Goal: Communication & Community: Answer question/provide support

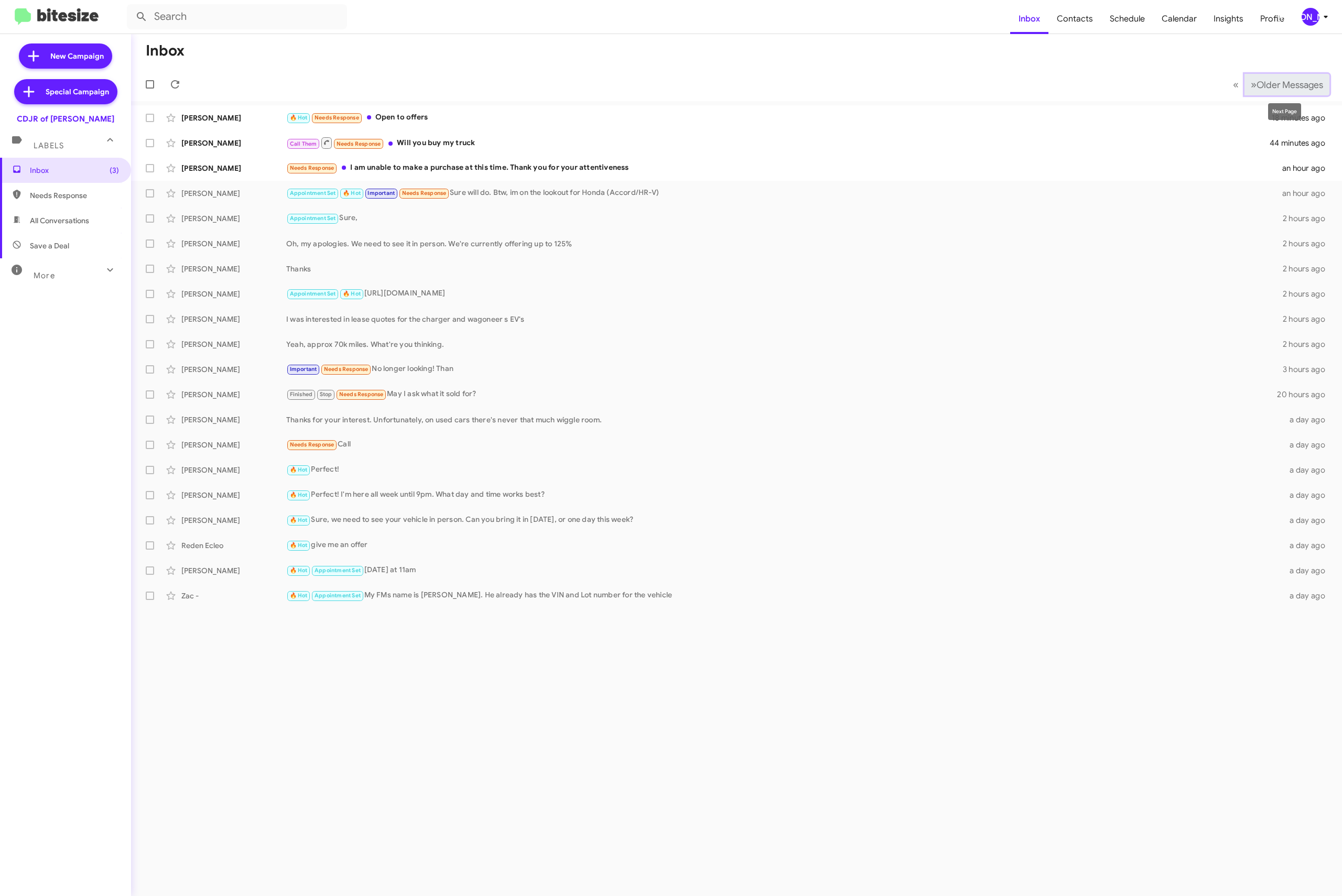
click at [1266, 85] on span "Older Messages" at bounding box center [1290, 85] width 66 height 12
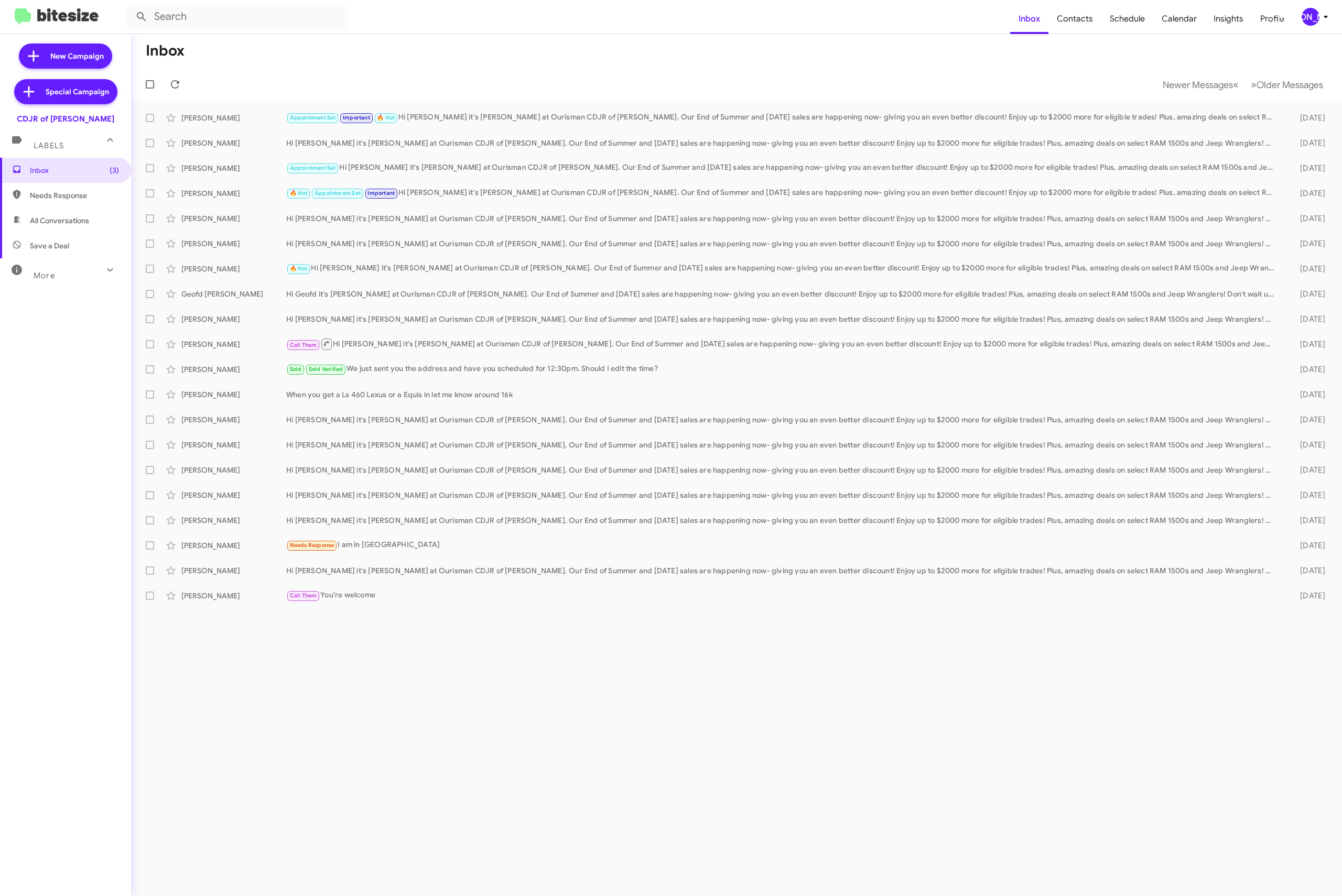
click at [1180, 70] on mat-toolbar-row "Newer Messages « Previous » Next Older Messages" at bounding box center [736, 85] width 1211 height 34
click at [1180, 74] on button "Newer Messages « Previous" at bounding box center [1201, 84] width 89 height 21
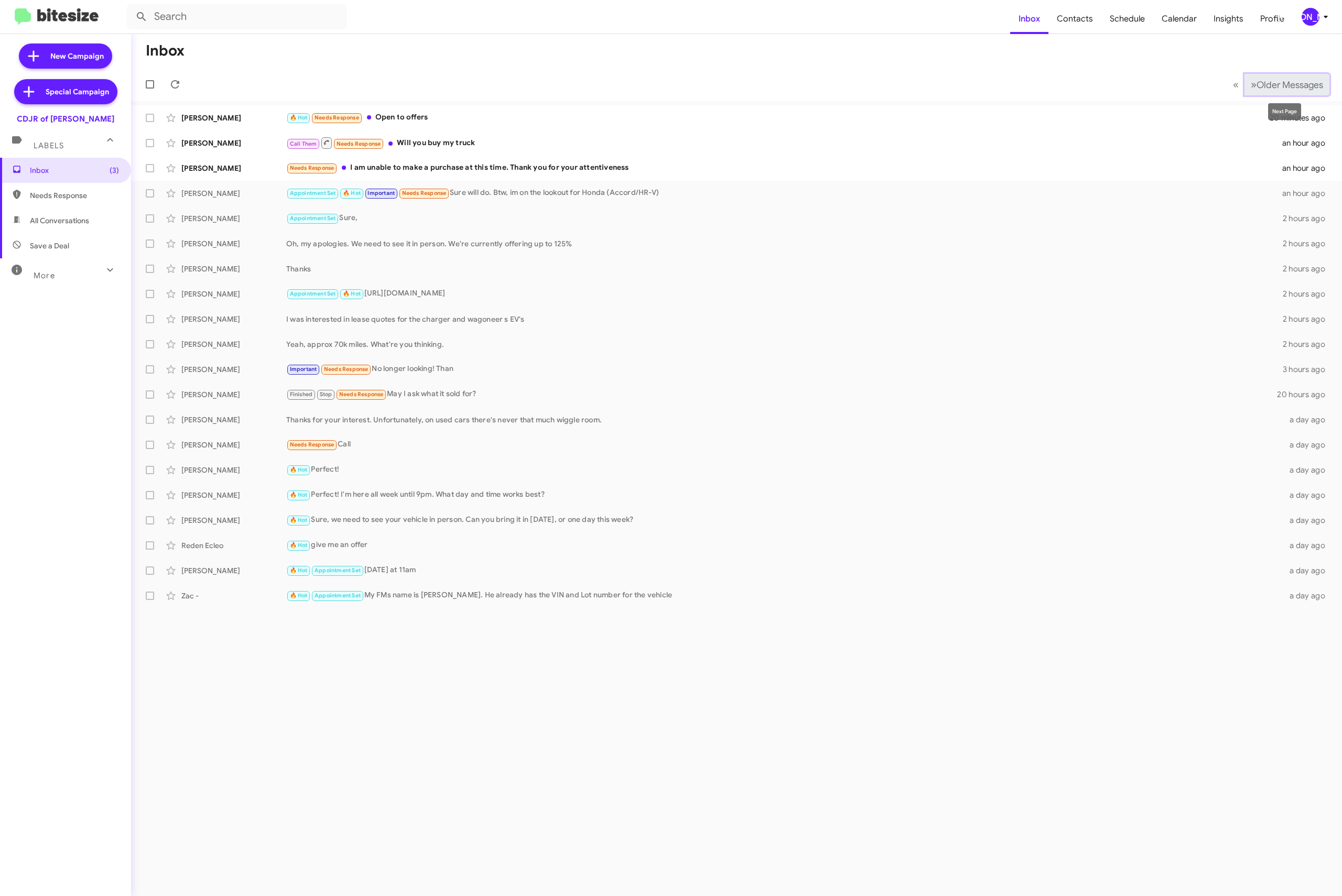
click at [1264, 87] on span "Older Messages" at bounding box center [1290, 85] width 66 height 12
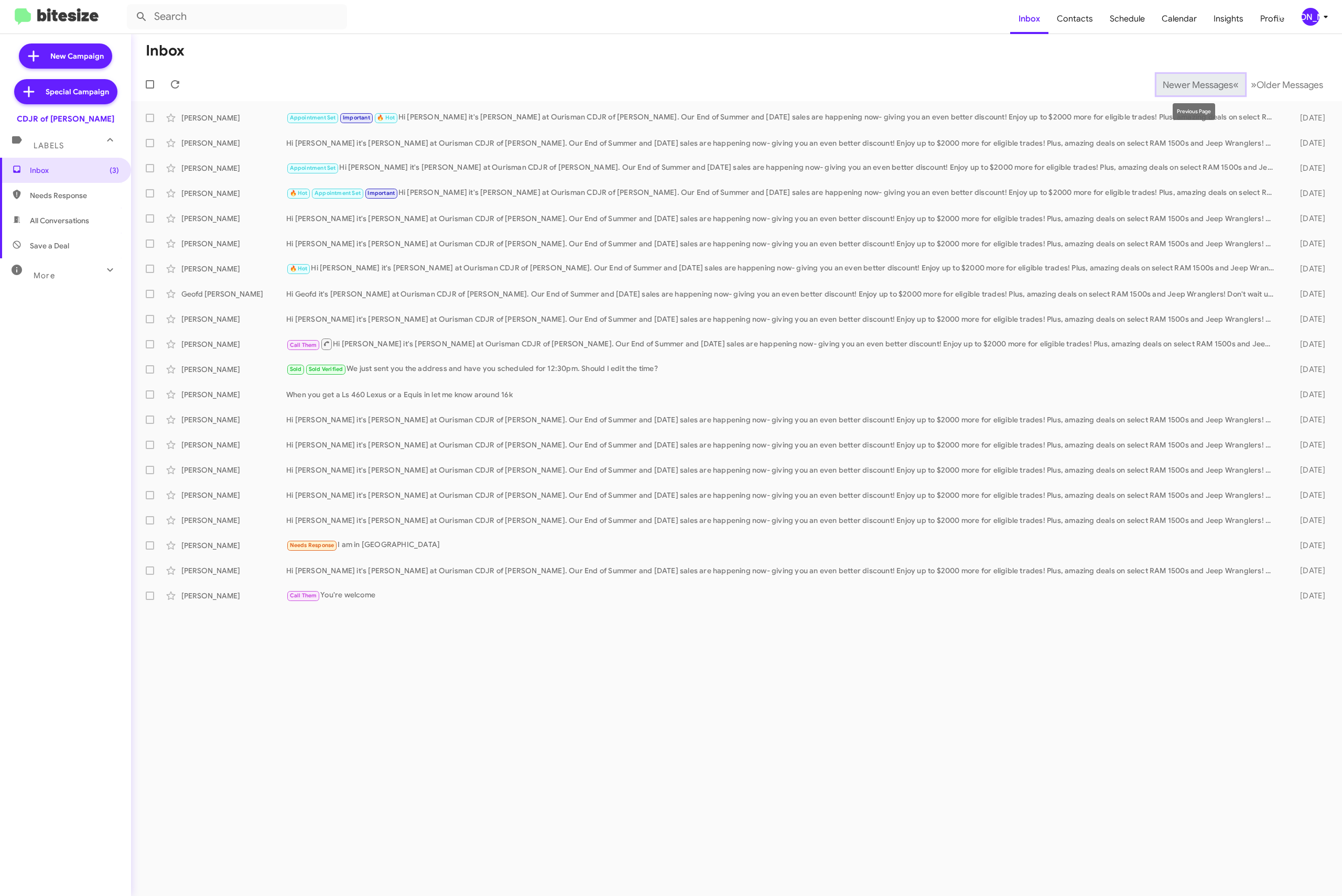
click at [1201, 86] on span "Newer Messages" at bounding box center [1198, 85] width 70 height 12
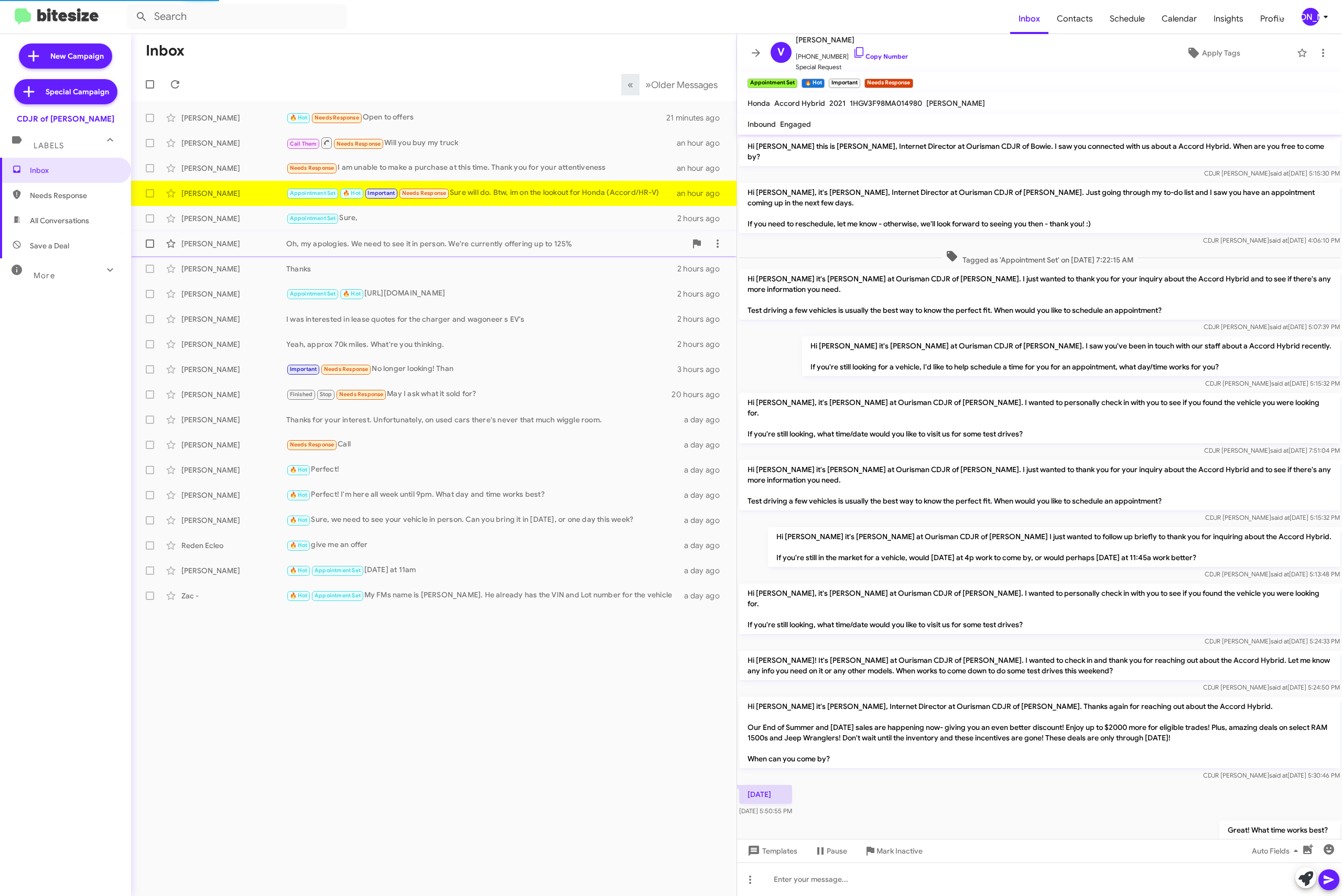
scroll to position [199, 0]
